Goal: Find specific page/section: Find specific page/section

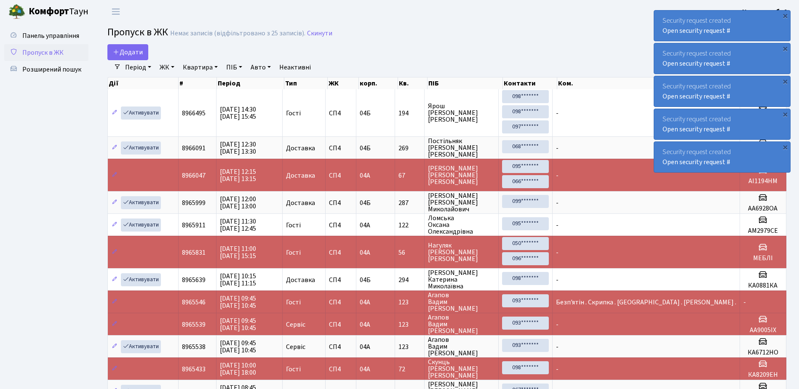
select select "25"
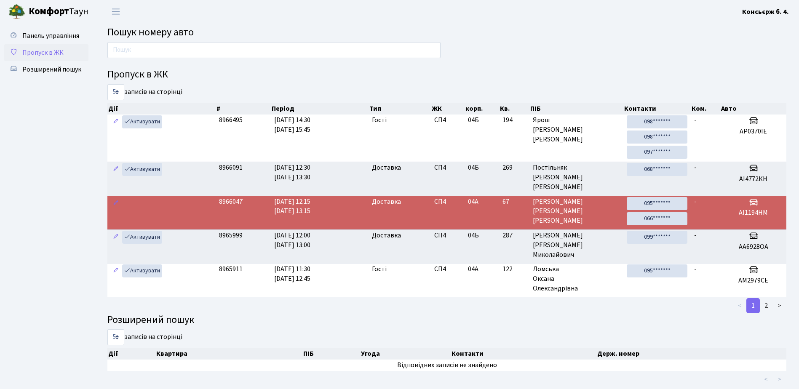
click at [43, 49] on span "Пропуск в ЖК" at bounding box center [42, 52] width 41 height 9
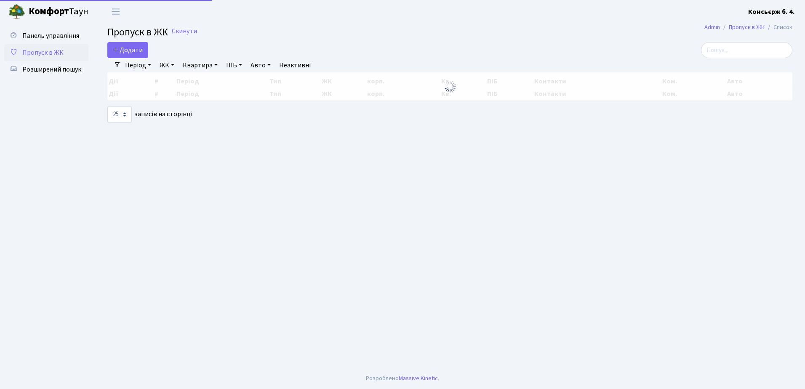
select select "25"
